Goal: Communication & Community: Answer question/provide support

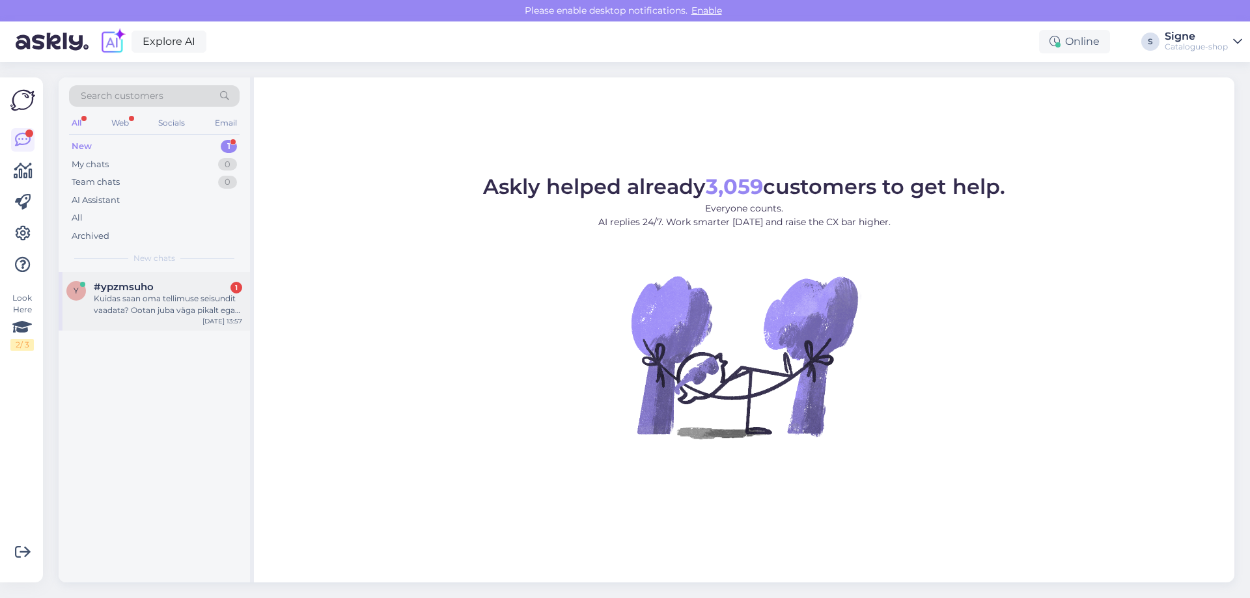
click at [125, 302] on div "Kuidas saan oma tellimuse seisundit vaadata? Ootan juba väga pikalt ega tea, ku…" at bounding box center [168, 304] width 148 height 23
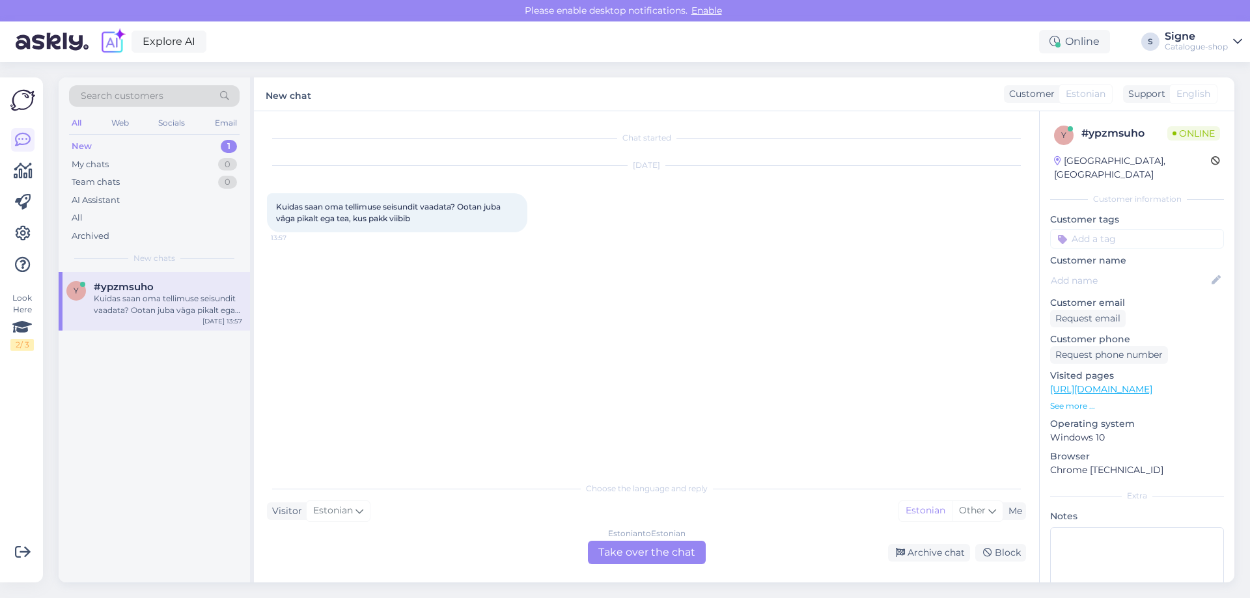
click at [637, 551] on div "Estonian to Estonian Take over the chat" at bounding box center [647, 552] width 118 height 23
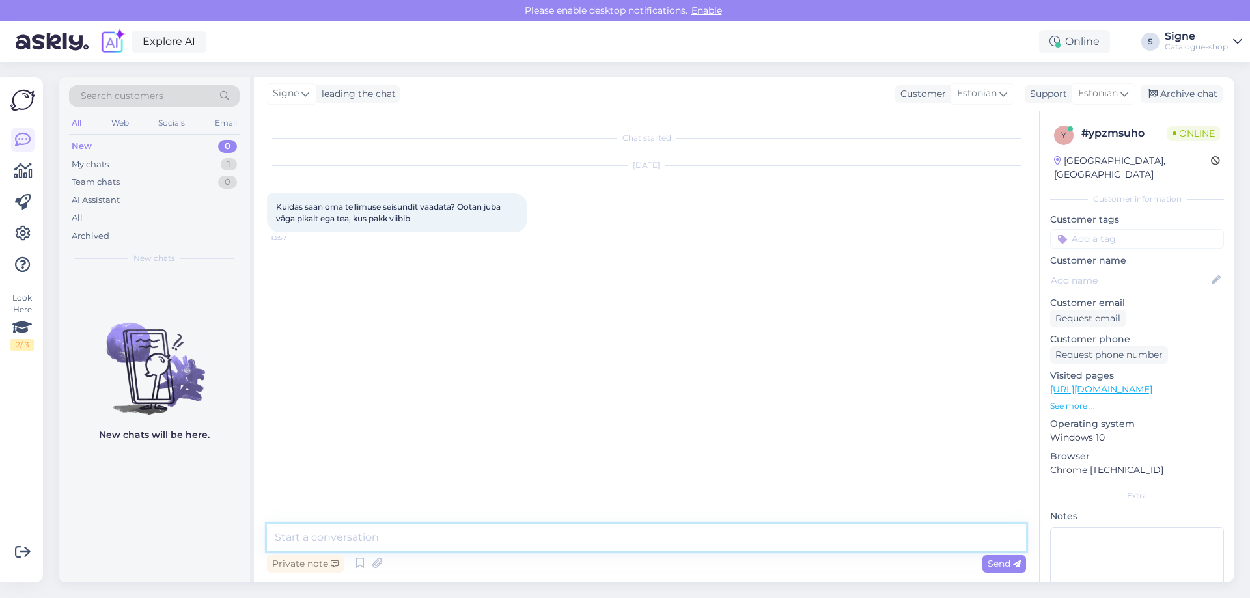
click at [340, 538] on textarea at bounding box center [646, 537] width 759 height 27
type textarea "Tere, palume tellija ees ja perenime või tellimuse numbrit."
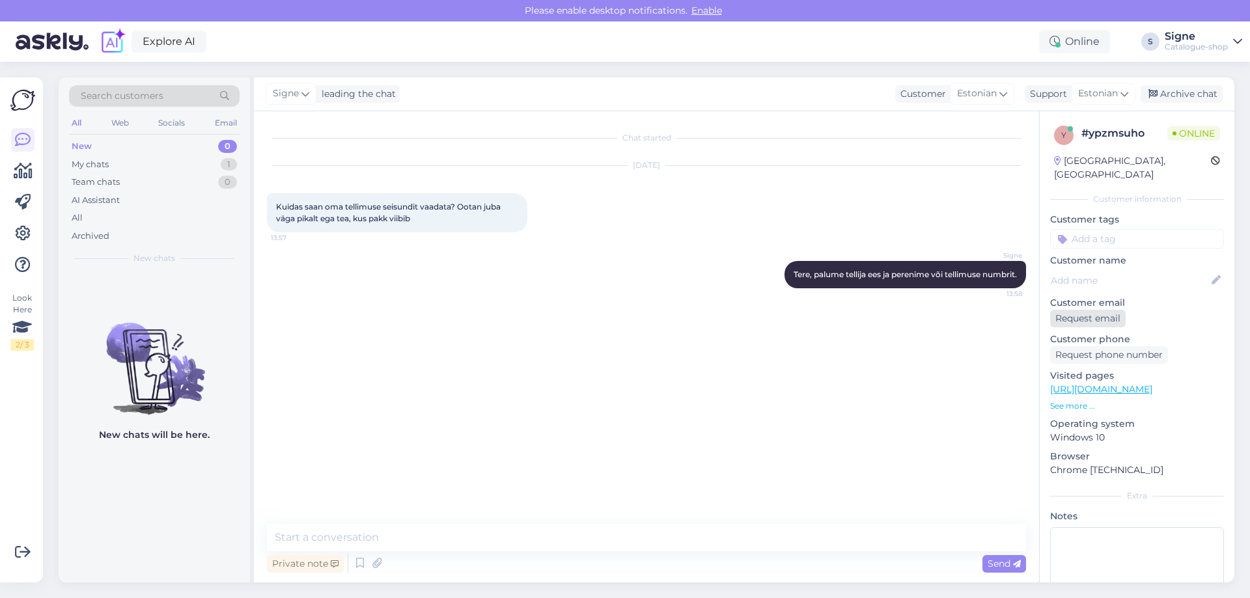
click at [1092, 310] on div "Request email" at bounding box center [1088, 319] width 76 height 18
click at [338, 536] on textarea at bounding box center [646, 537] width 759 height 27
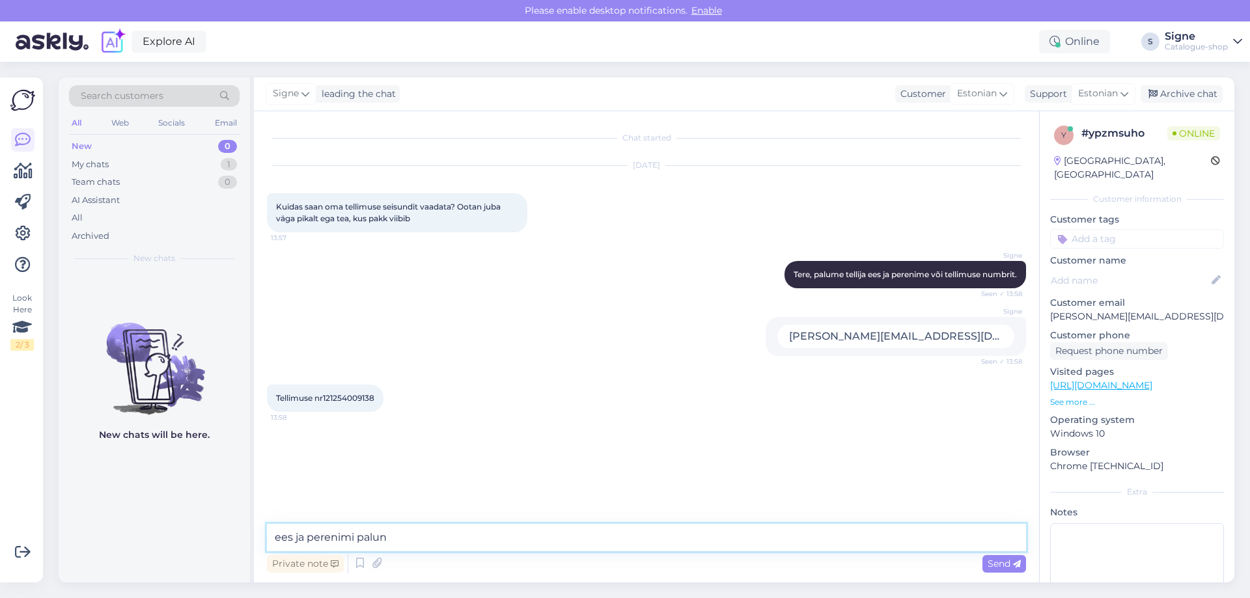
type textarea "ees ja perenimi palun."
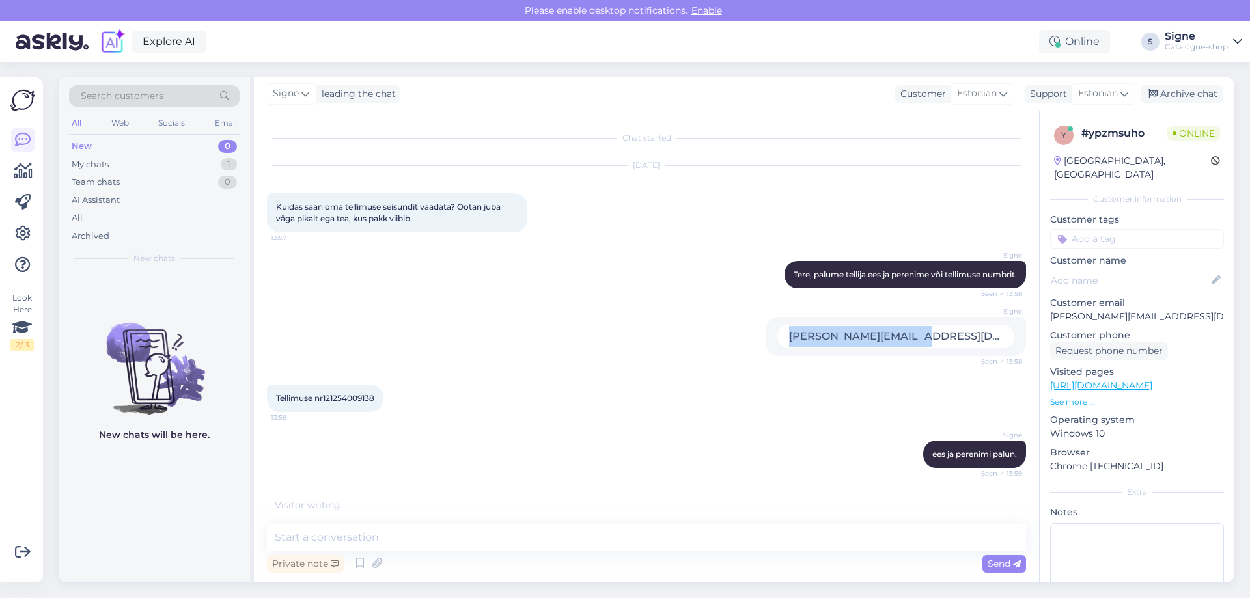
drag, startPoint x: 1007, startPoint y: 334, endPoint x: 864, endPoint y: 340, distance: 142.7
click at [864, 340] on div "Signe [PERSON_NAME][EMAIL_ADDRESS][DOMAIN_NAME] Seen ✓ 13:58" at bounding box center [895, 336] width 260 height 39
copy div "[PERSON_NAME][EMAIL_ADDRESS][DOMAIN_NAME]"
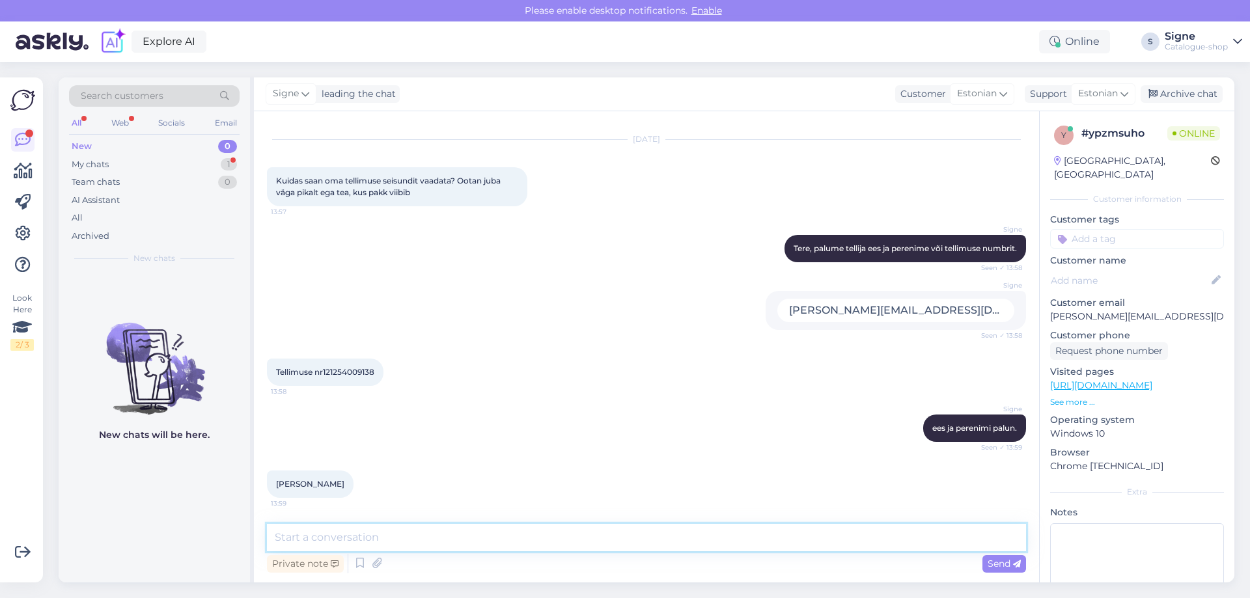
click at [342, 534] on textarea at bounding box center [646, 537] width 759 height 27
click at [279, 538] on textarea "vabandame toote pikast tarnest põhjustatud ebameeldivuste pärast, väljastame to…" at bounding box center [646, 537] width 759 height 27
type textarea "Vabandame toote pikast tarnest põhjustatud ebameeldivuste pärast, väljastame to…"
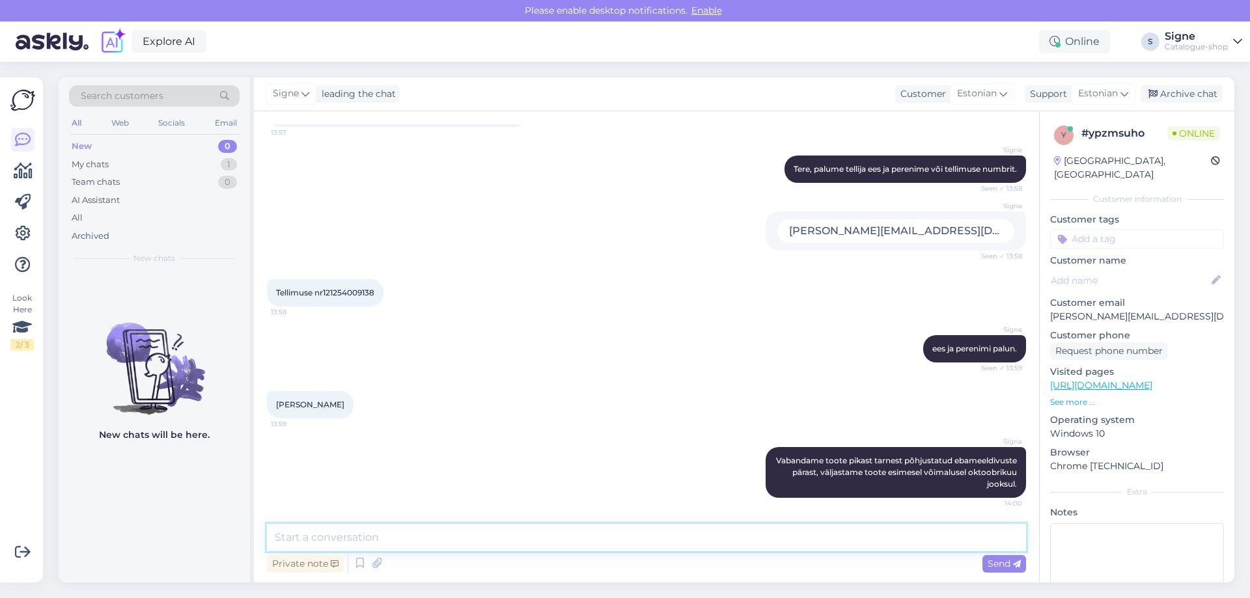
click at [380, 536] on textarea at bounding box center [646, 537] width 759 height 27
click at [780, 446] on div "Signe Vabandame toote pikast tarnest põhjustatud ebameeldivuste pärast, väljast…" at bounding box center [646, 472] width 759 height 79
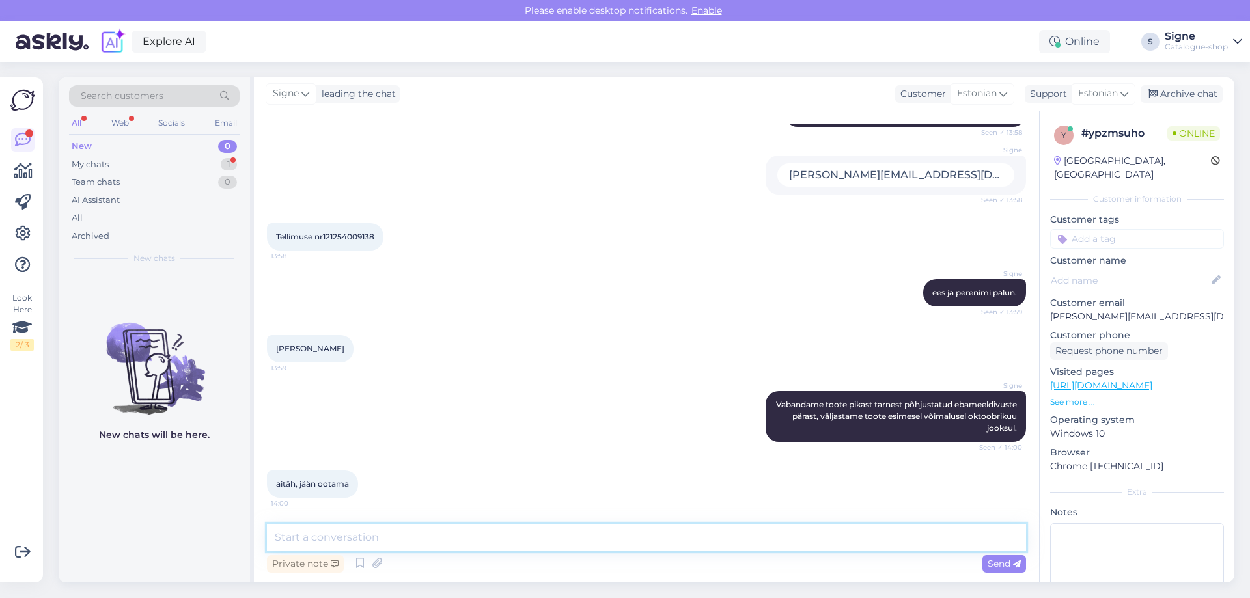
click at [325, 534] on textarea at bounding box center [646, 537] width 759 height 27
click at [1182, 90] on div "Archive chat" at bounding box center [1181, 94] width 82 height 18
